Goal: Book appointment/travel/reservation

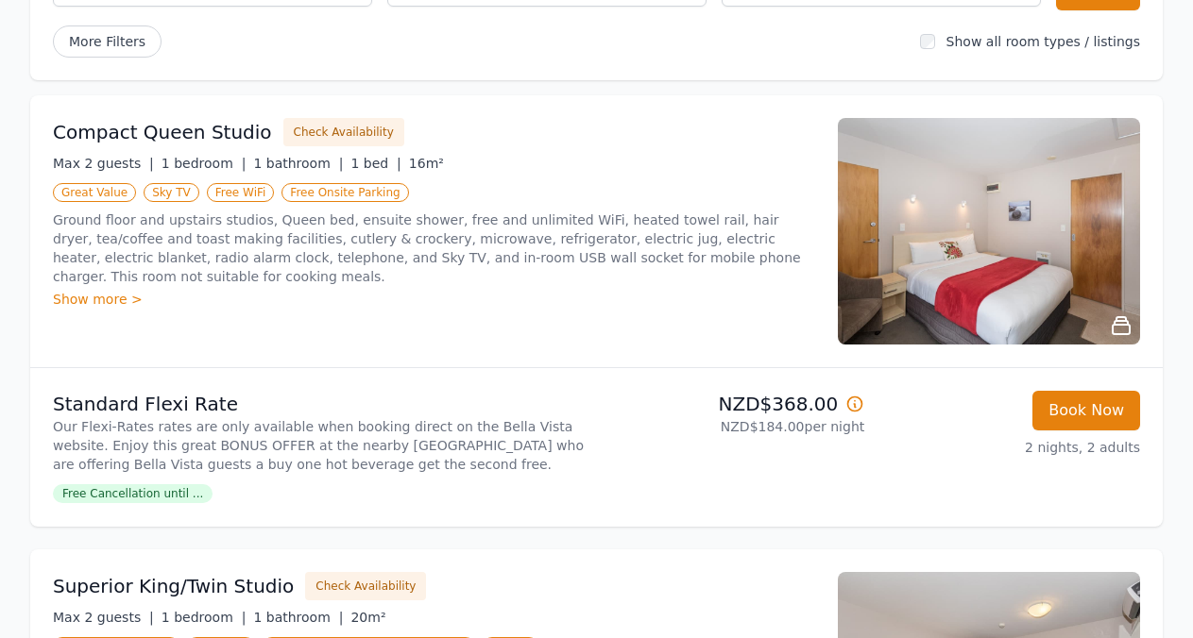
scroll to position [229, 0]
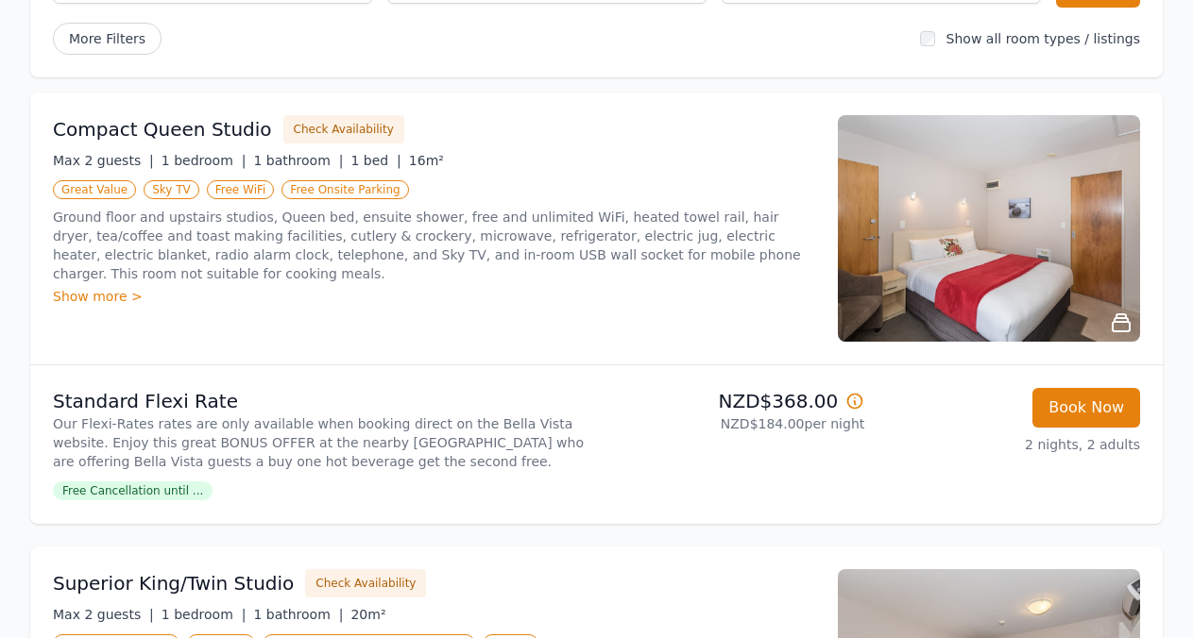
click at [159, 493] on span "Free Cancellation until ..." at bounding box center [133, 491] width 160 height 19
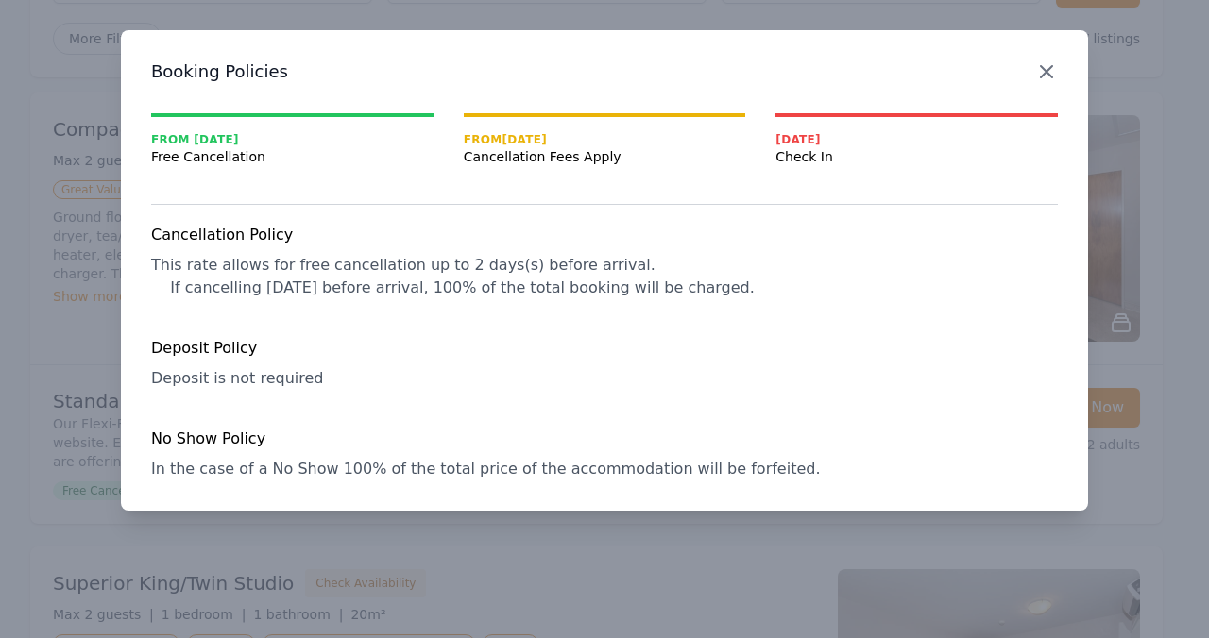
click at [1039, 77] on icon "button" at bounding box center [1046, 71] width 23 height 23
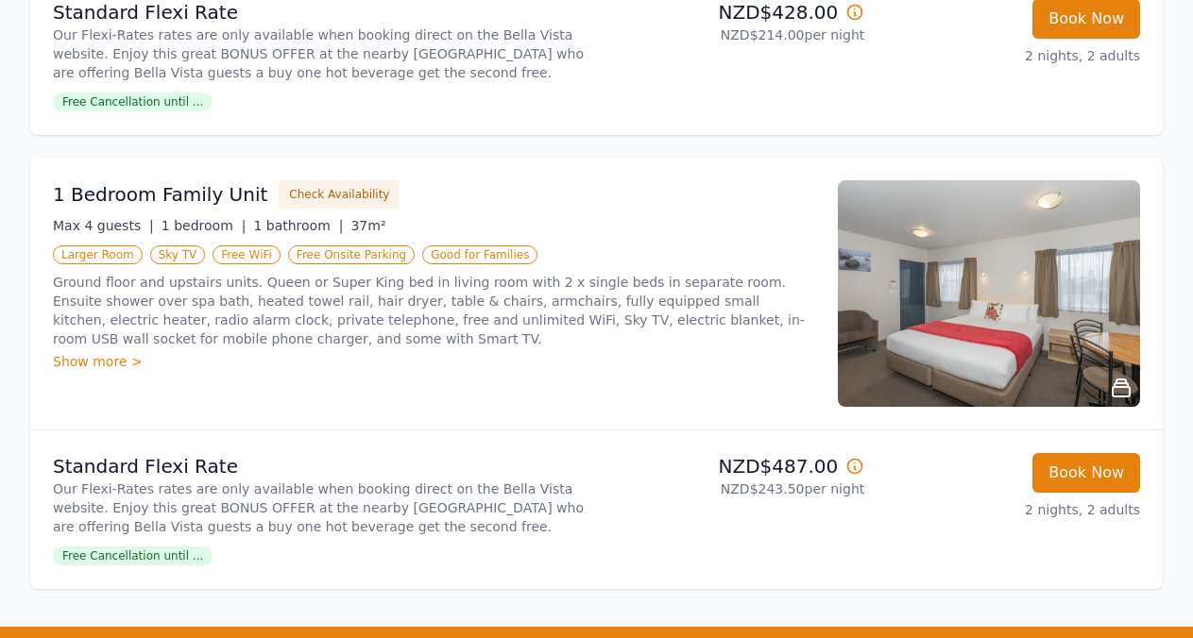
scroll to position [1531, 0]
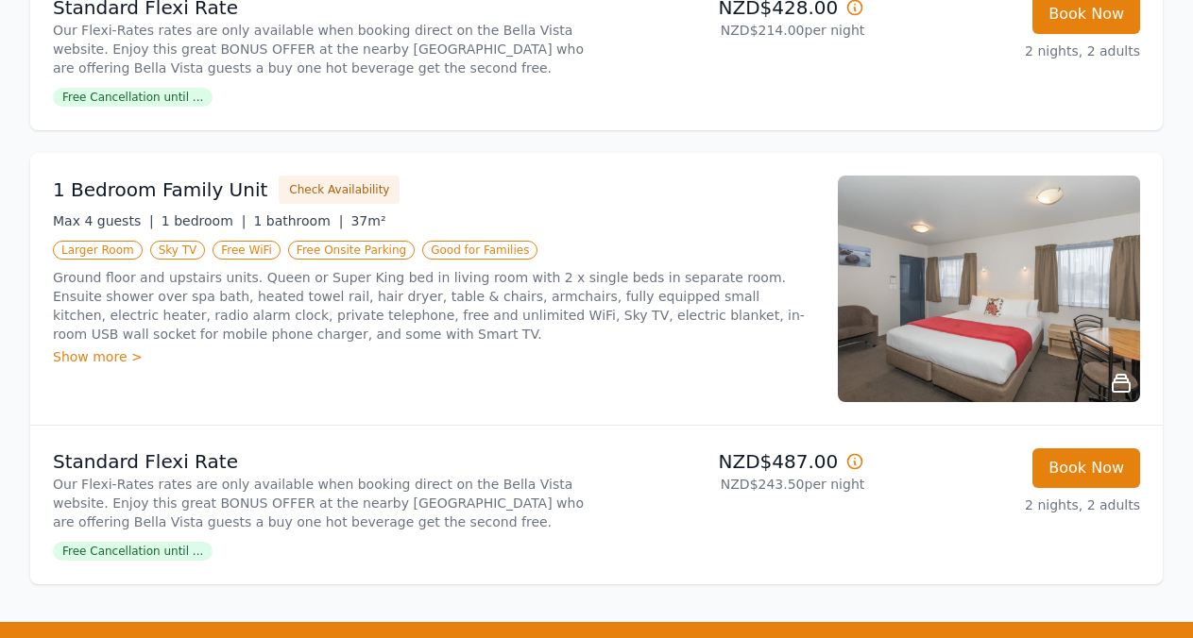
click at [984, 322] on img at bounding box center [989, 289] width 302 height 227
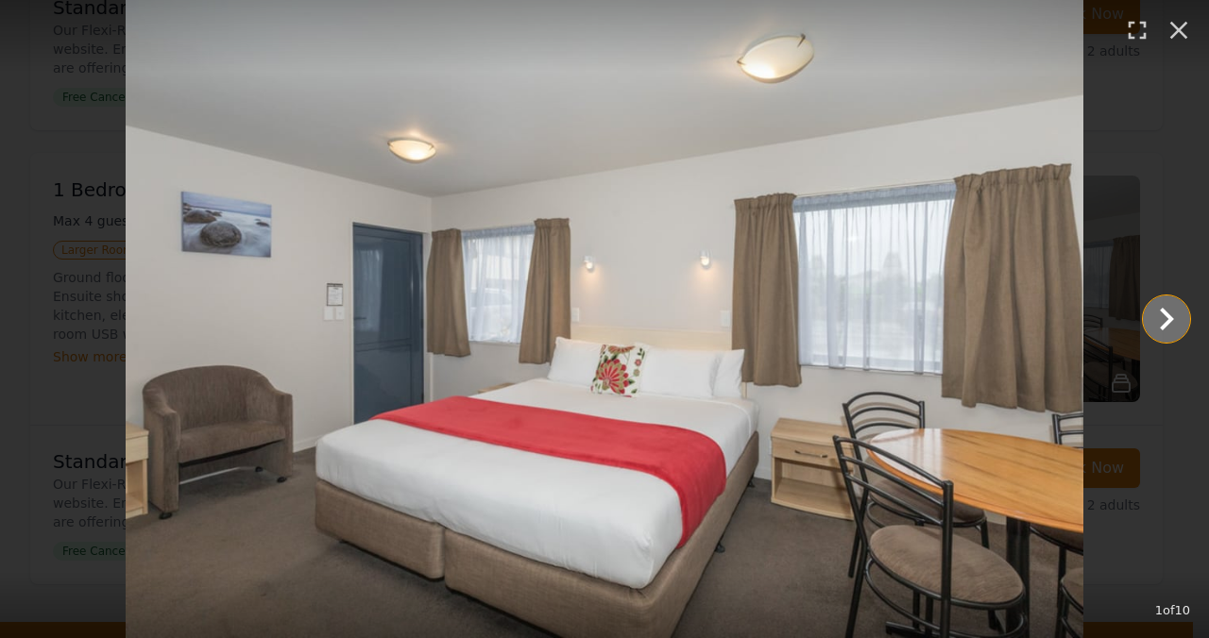
click at [1157, 318] on icon "Show slide 2 of 10" at bounding box center [1166, 319] width 45 height 45
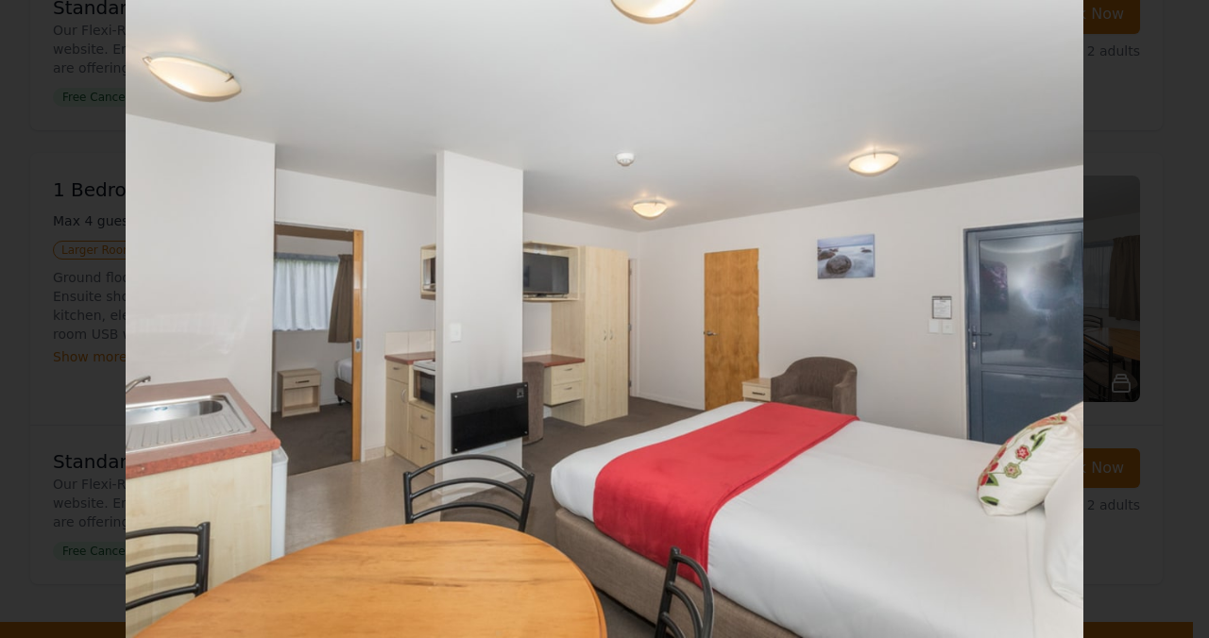
click at [1157, 318] on icon "Show slide 3 of 10" at bounding box center [1166, 319] width 45 height 45
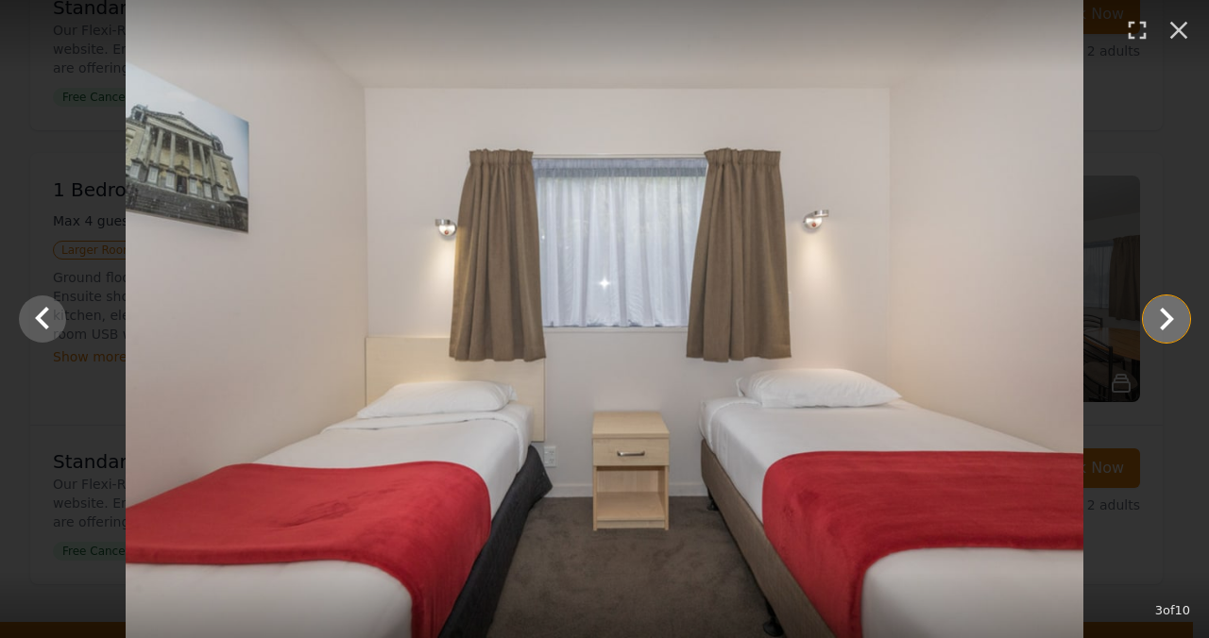
click at [1157, 318] on icon "Show slide 4 of 10" at bounding box center [1166, 319] width 45 height 45
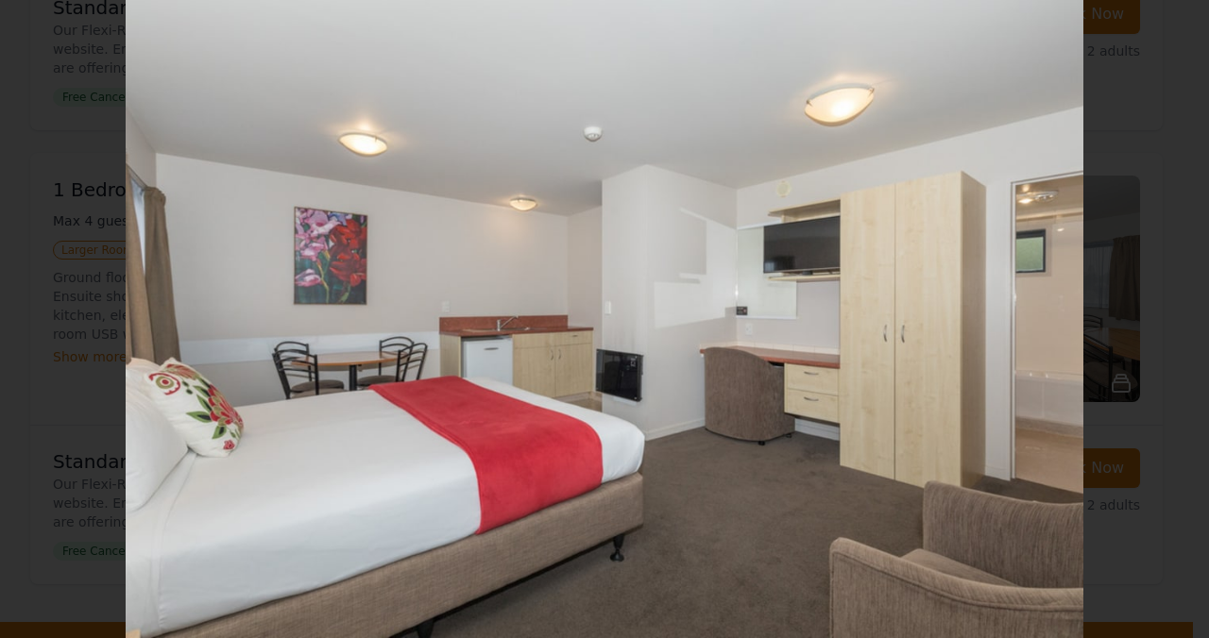
click at [1157, 318] on icon "Show slide 5 of 10" at bounding box center [1166, 319] width 45 height 45
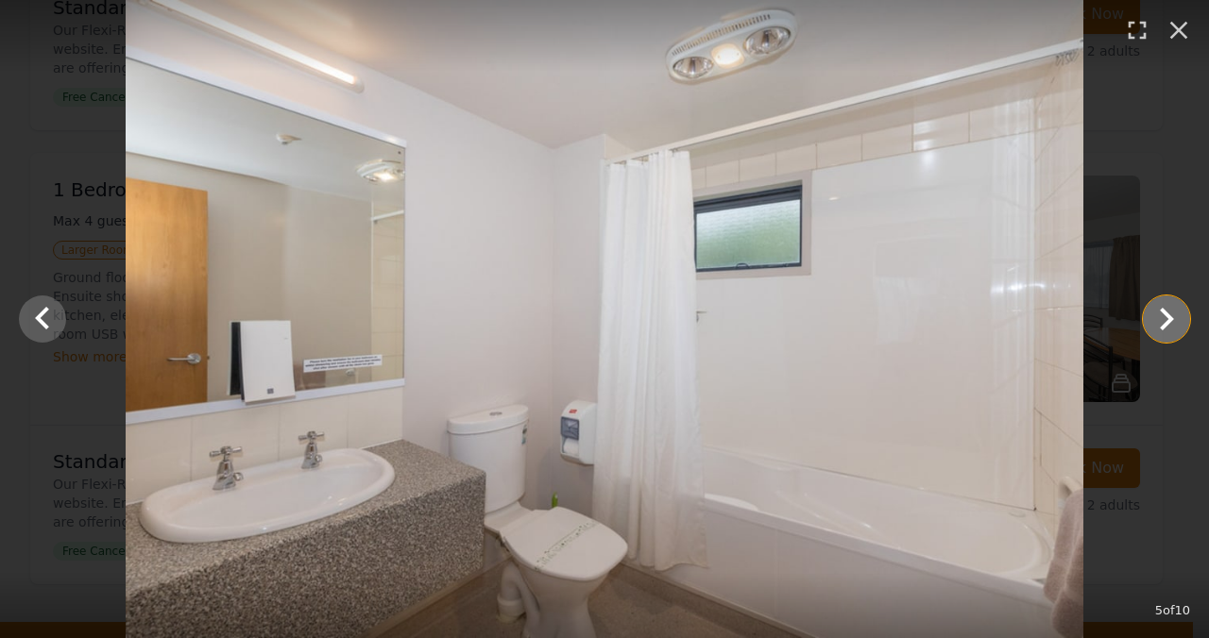
click at [1157, 318] on icon "Show slide 6 of 10" at bounding box center [1166, 319] width 45 height 45
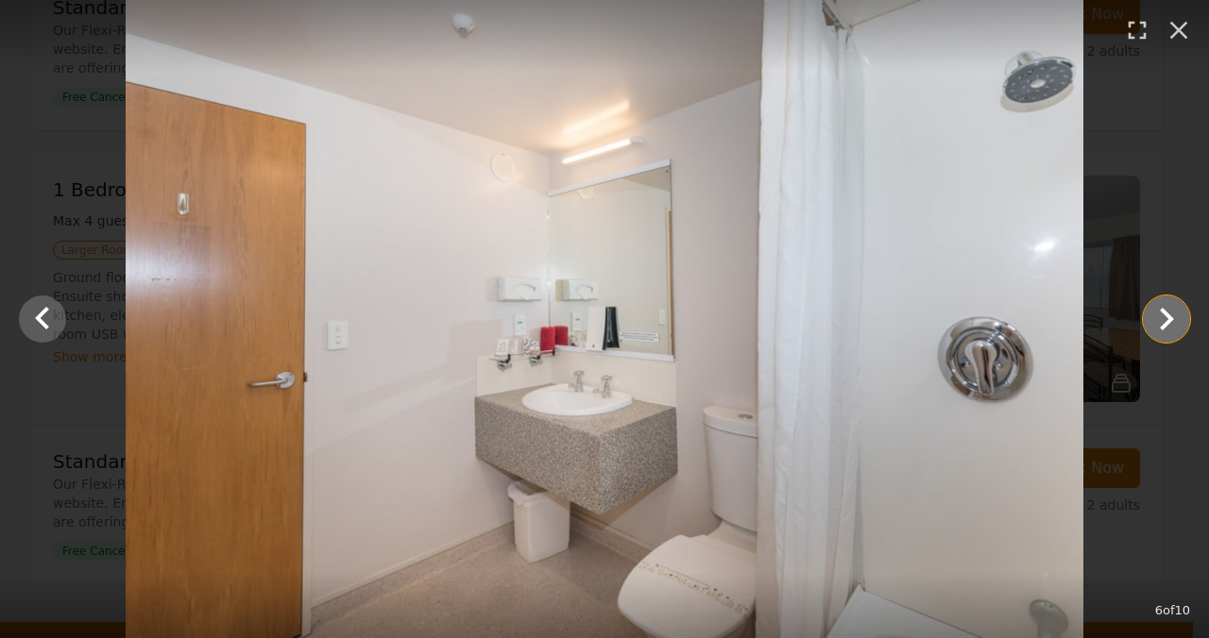
click at [1157, 318] on icon "Show slide 7 of 10" at bounding box center [1166, 319] width 45 height 45
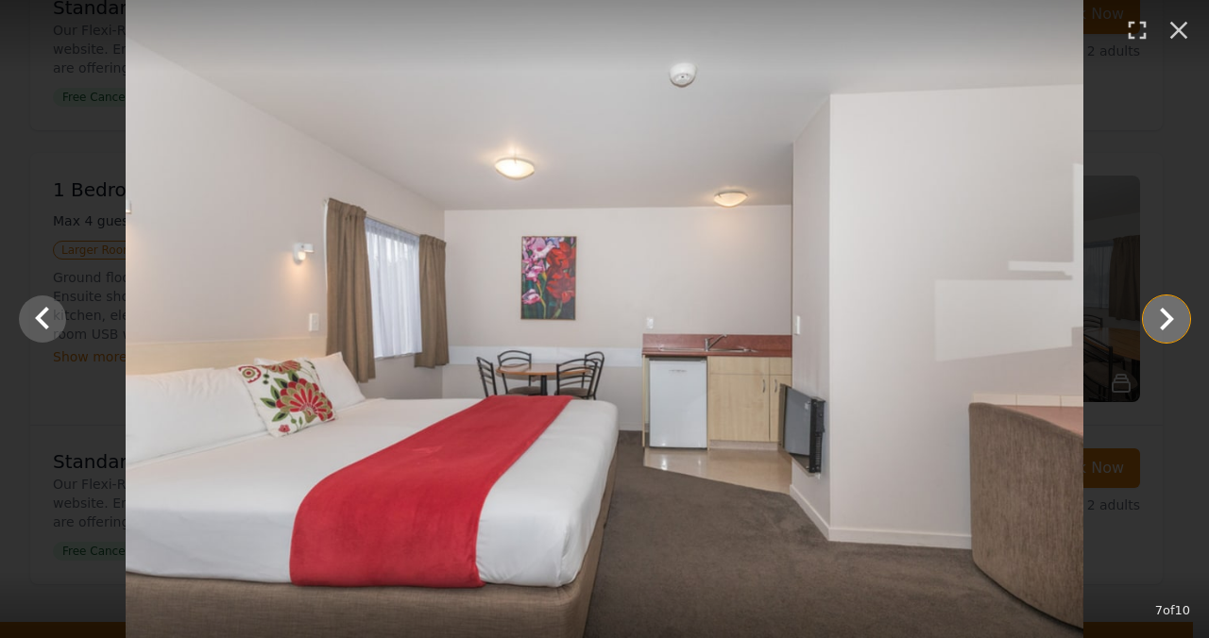
click at [1157, 318] on icon "Show slide 8 of 10" at bounding box center [1166, 319] width 45 height 45
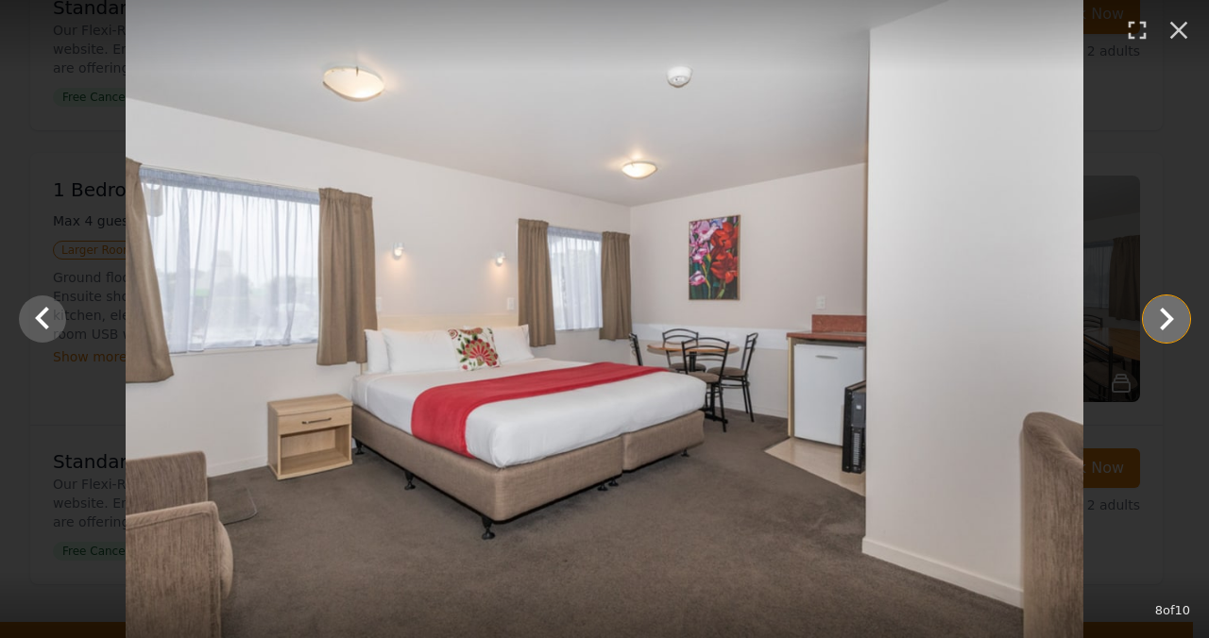
click at [1157, 318] on icon "Show slide 9 of 10" at bounding box center [1166, 319] width 45 height 45
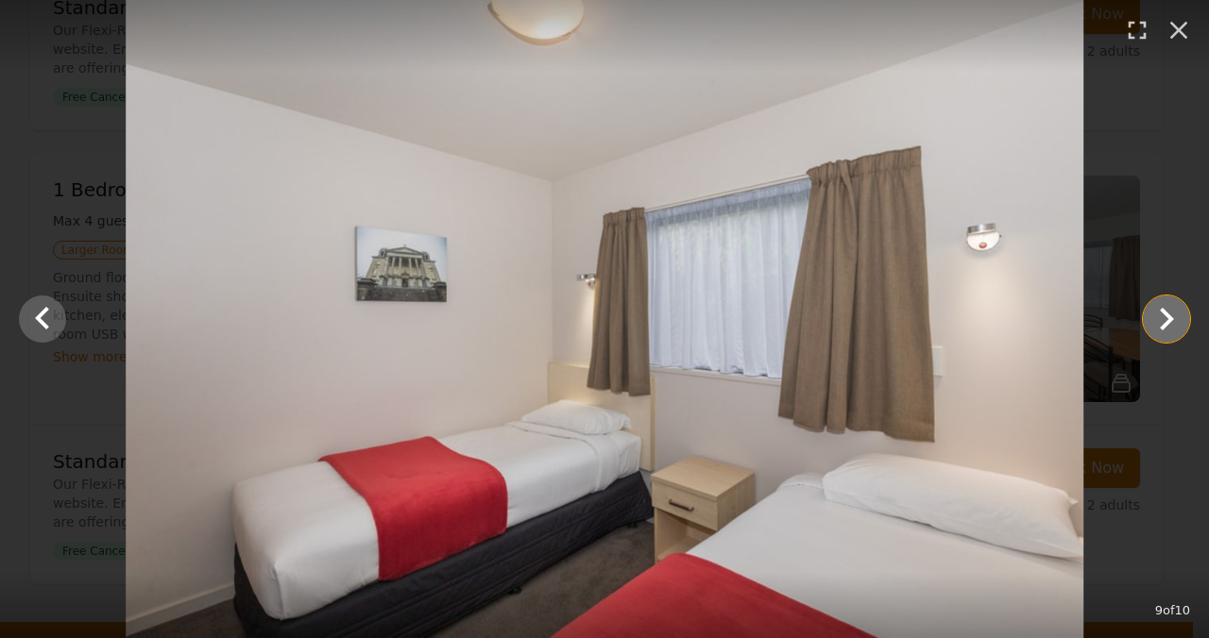
click at [1157, 318] on icon "Show slide 10 of 10" at bounding box center [1166, 319] width 45 height 45
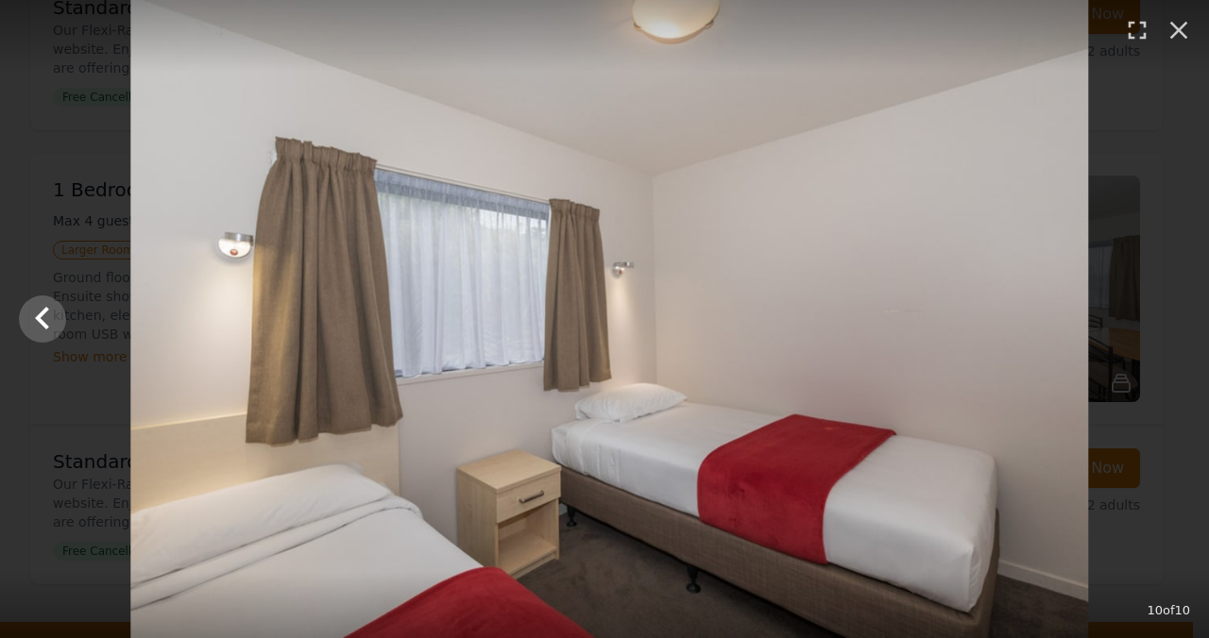
click at [1157, 318] on div at bounding box center [609, 319] width 1209 height 638
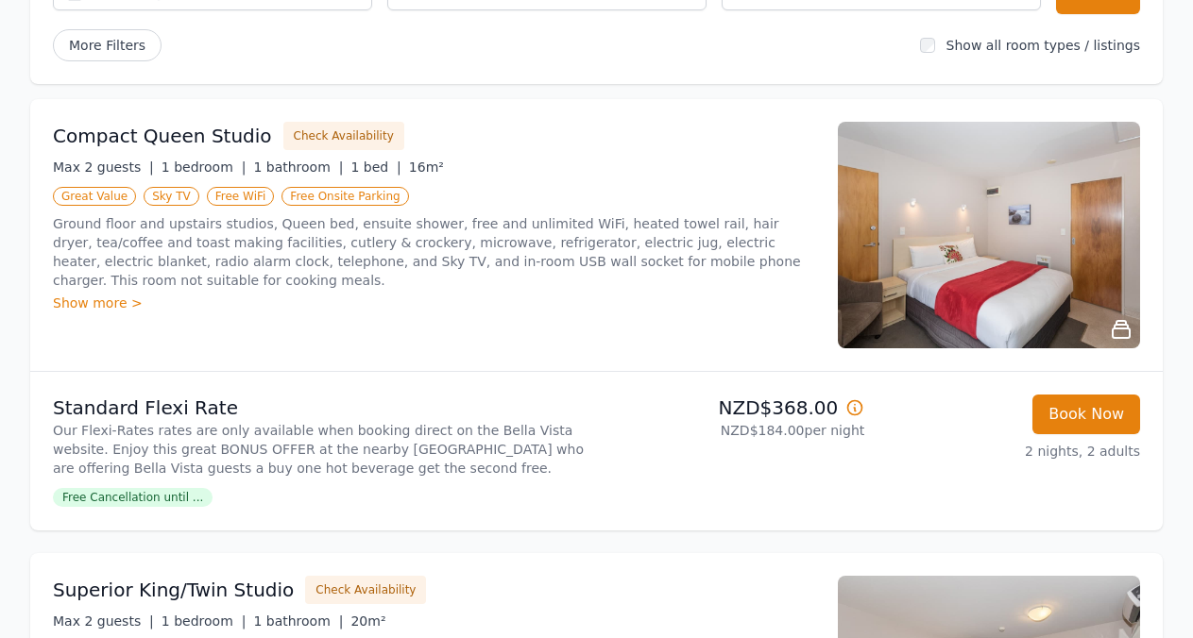
scroll to position [127, 0]
